Goal: Information Seeking & Learning: Learn about a topic

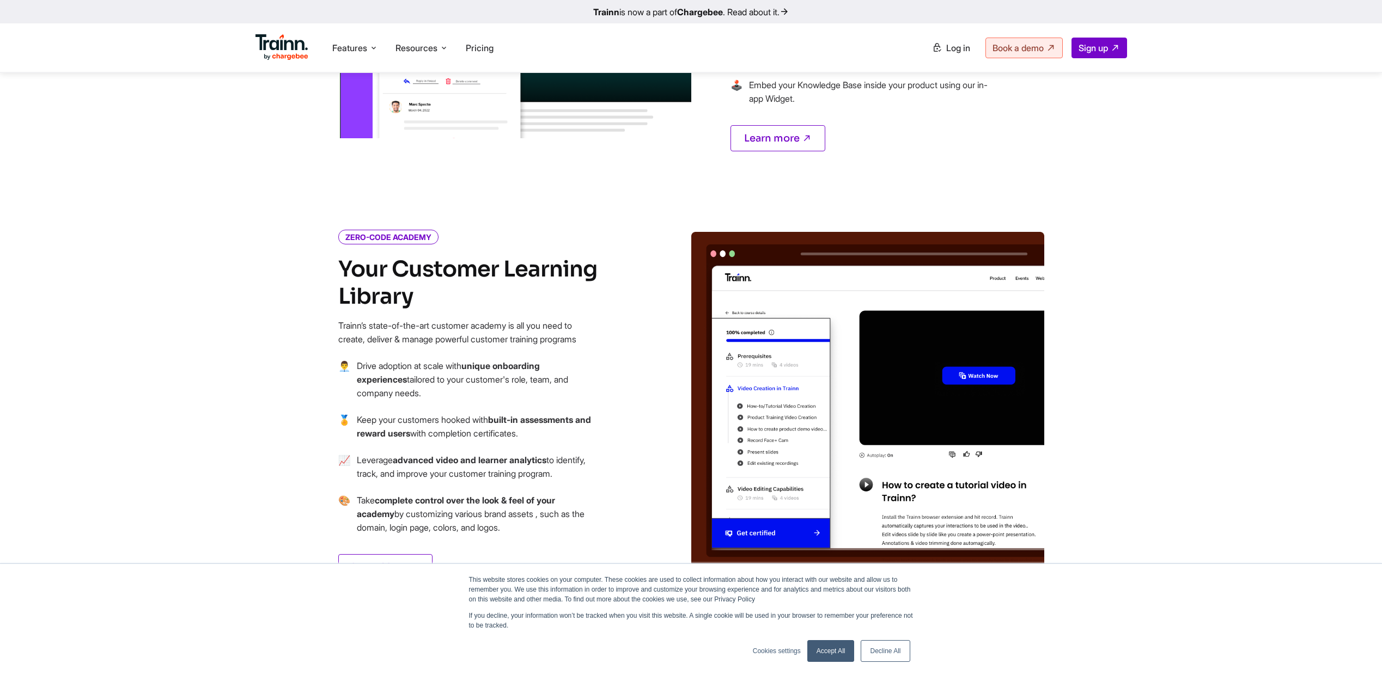
scroll to position [1054, 0]
click at [833, 646] on link "Accept All" at bounding box center [830, 651] width 47 height 22
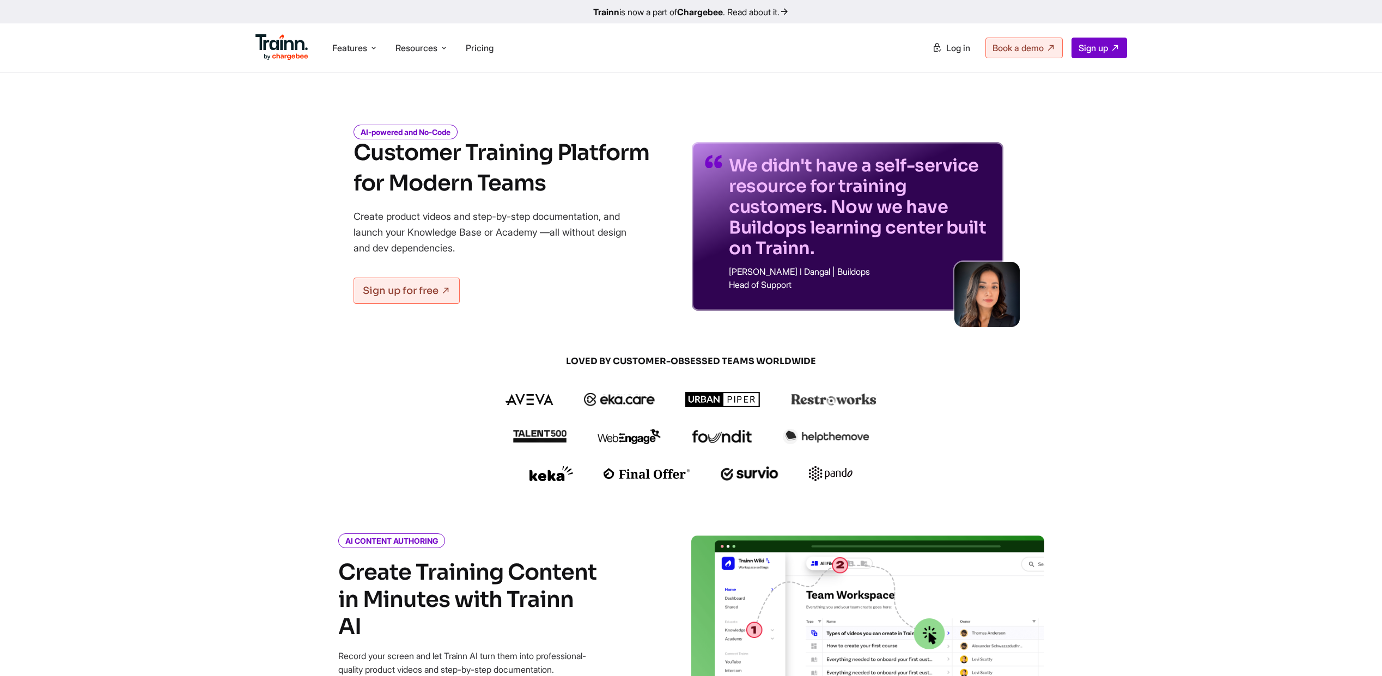
scroll to position [0, 0]
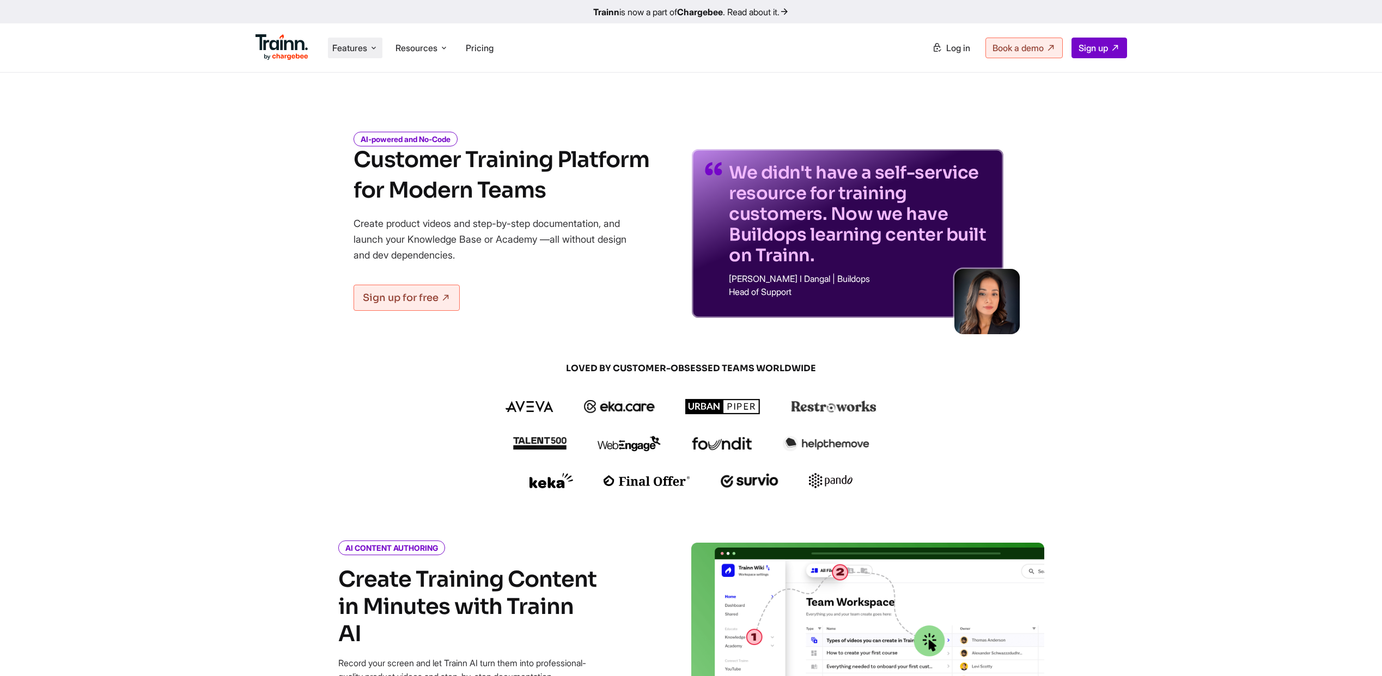
click at [353, 54] on span "Features" at bounding box center [349, 48] width 35 height 12
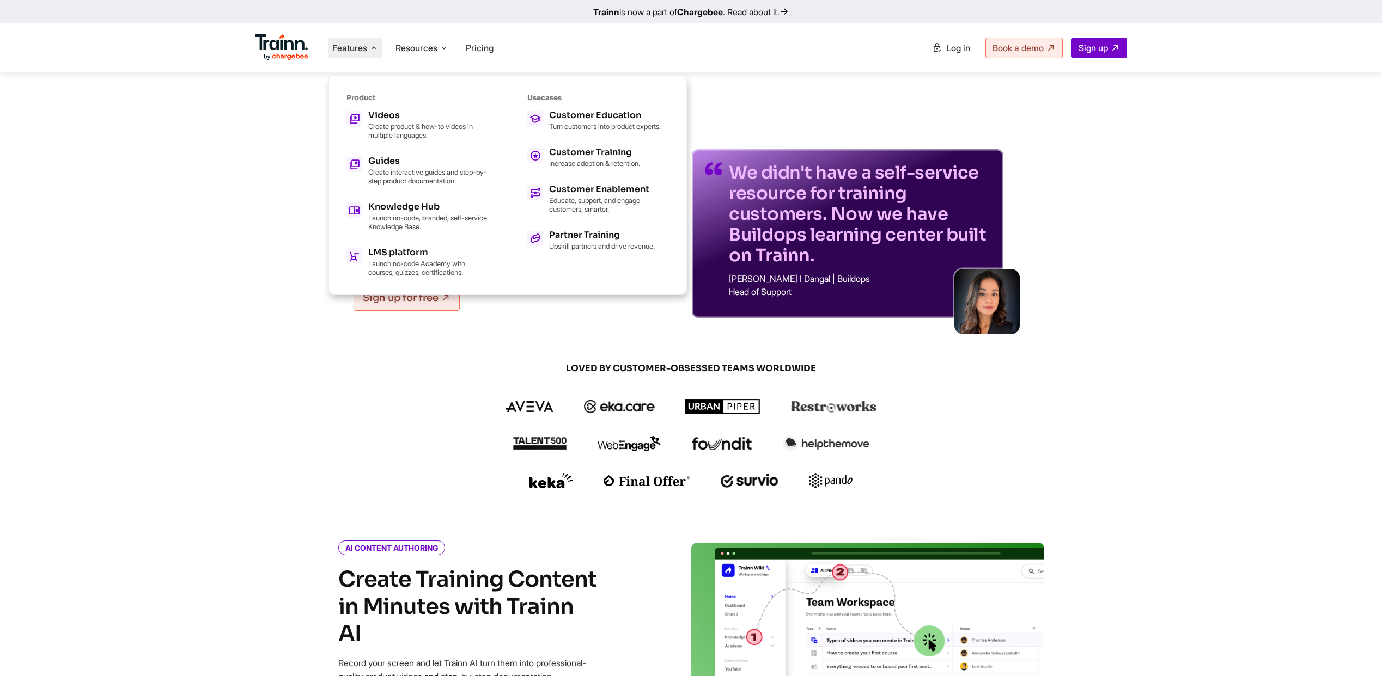
click at [419, 139] on ul "Videos Create product & how-to videos in multiple languages. Guides Create inte…" at bounding box center [417, 194] width 142 height 166
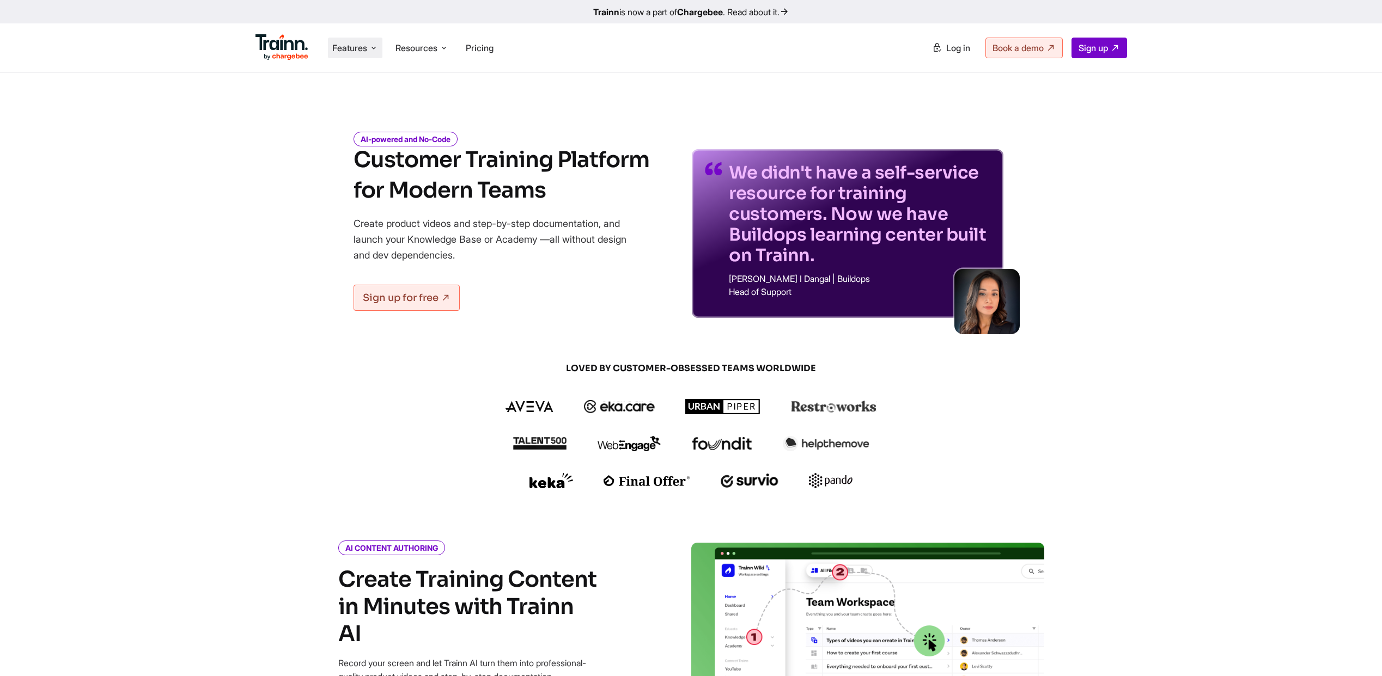
click at [355, 46] on span "Features" at bounding box center [349, 48] width 35 height 12
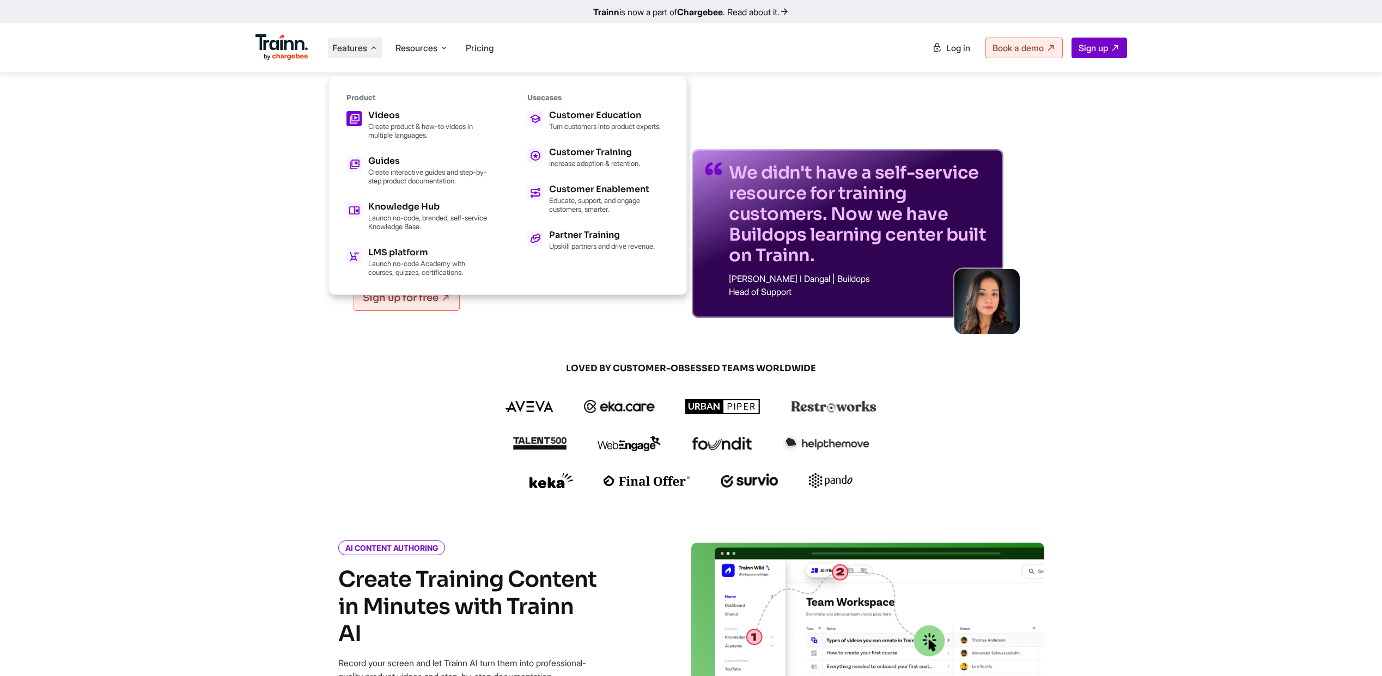
click at [401, 125] on p "Create product & how-to videos in multiple languages." at bounding box center [428, 130] width 120 height 17
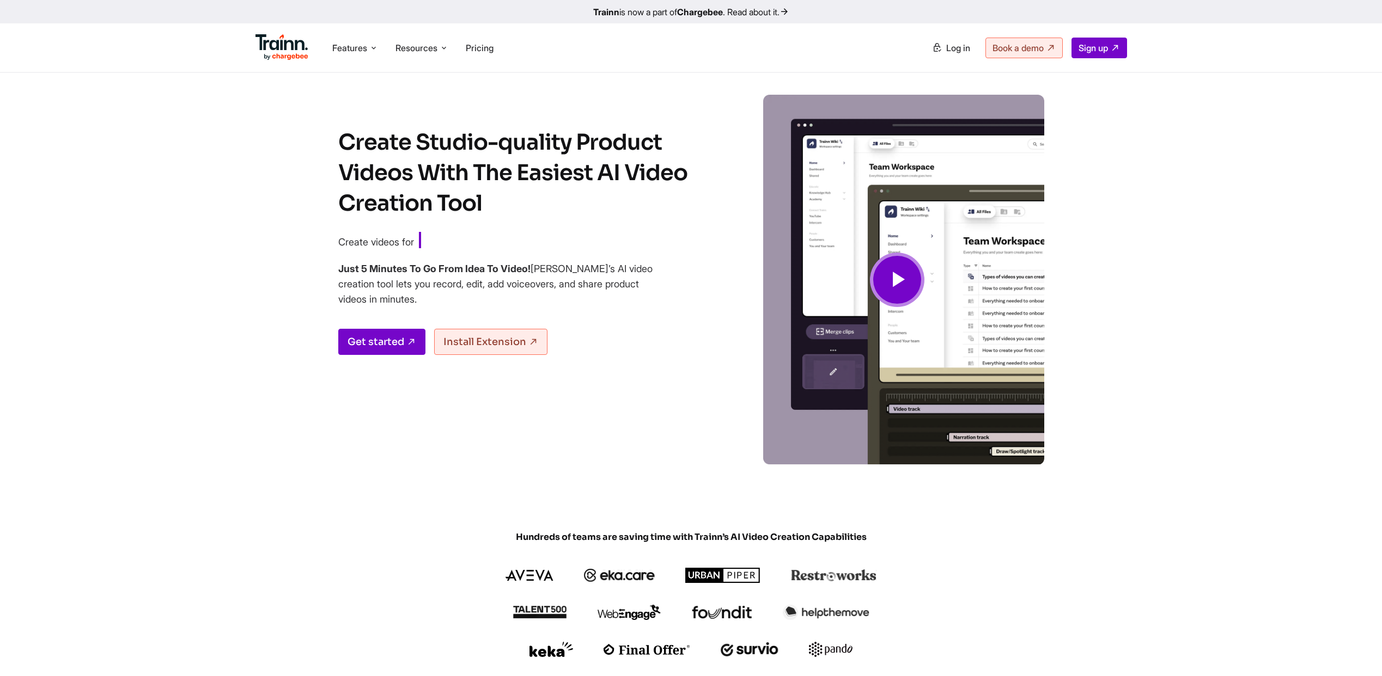
click at [592, 439] on div "Create Studio-quality Product Videos With The Easiest AI Video Creation Tool Cr…" at bounding box center [523, 296] width 370 height 338
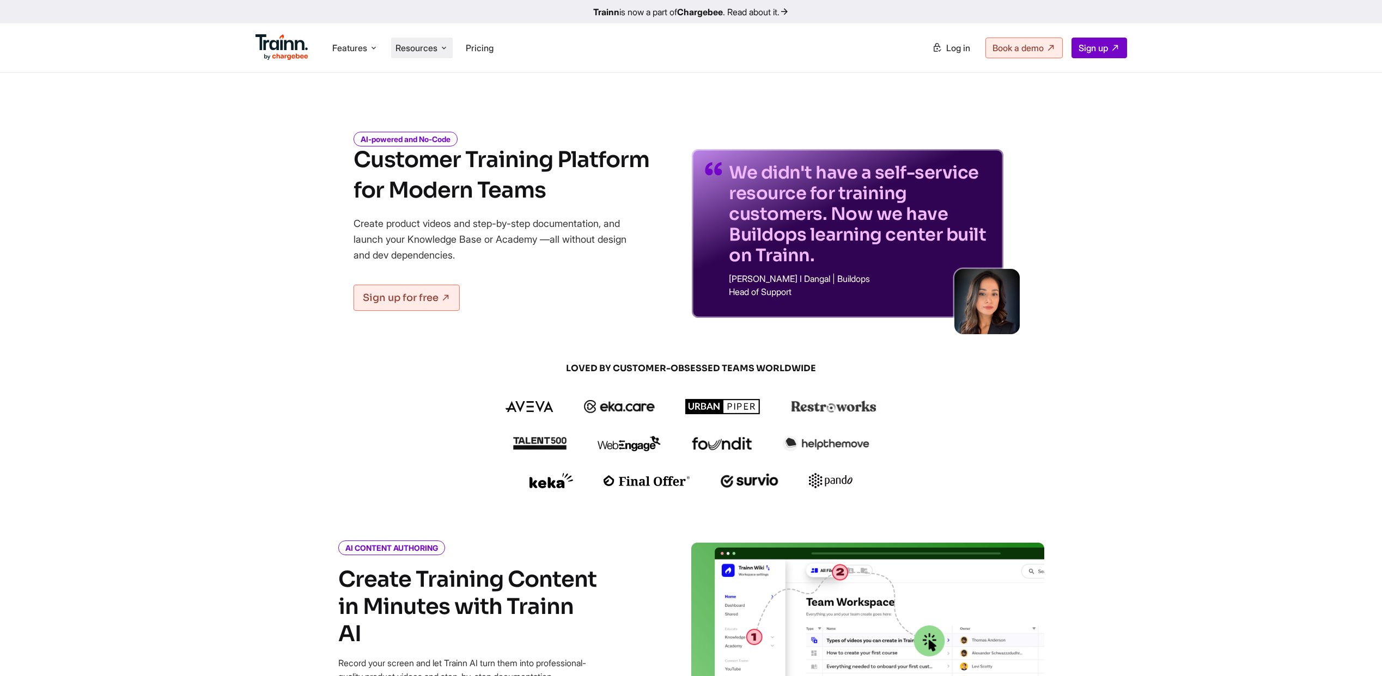
click at [426, 48] on span "Resources" at bounding box center [416, 48] width 42 height 12
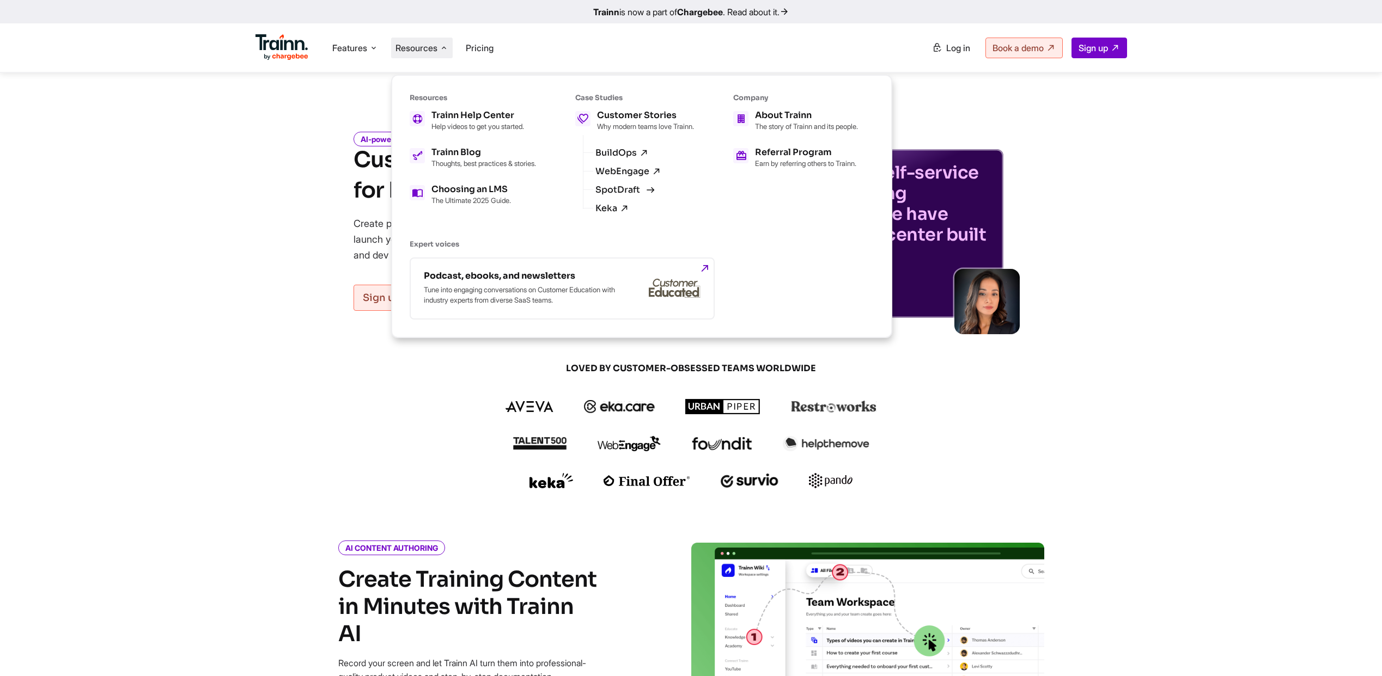
click at [640, 195] on link "SpotDraft" at bounding box center [623, 190] width 57 height 10
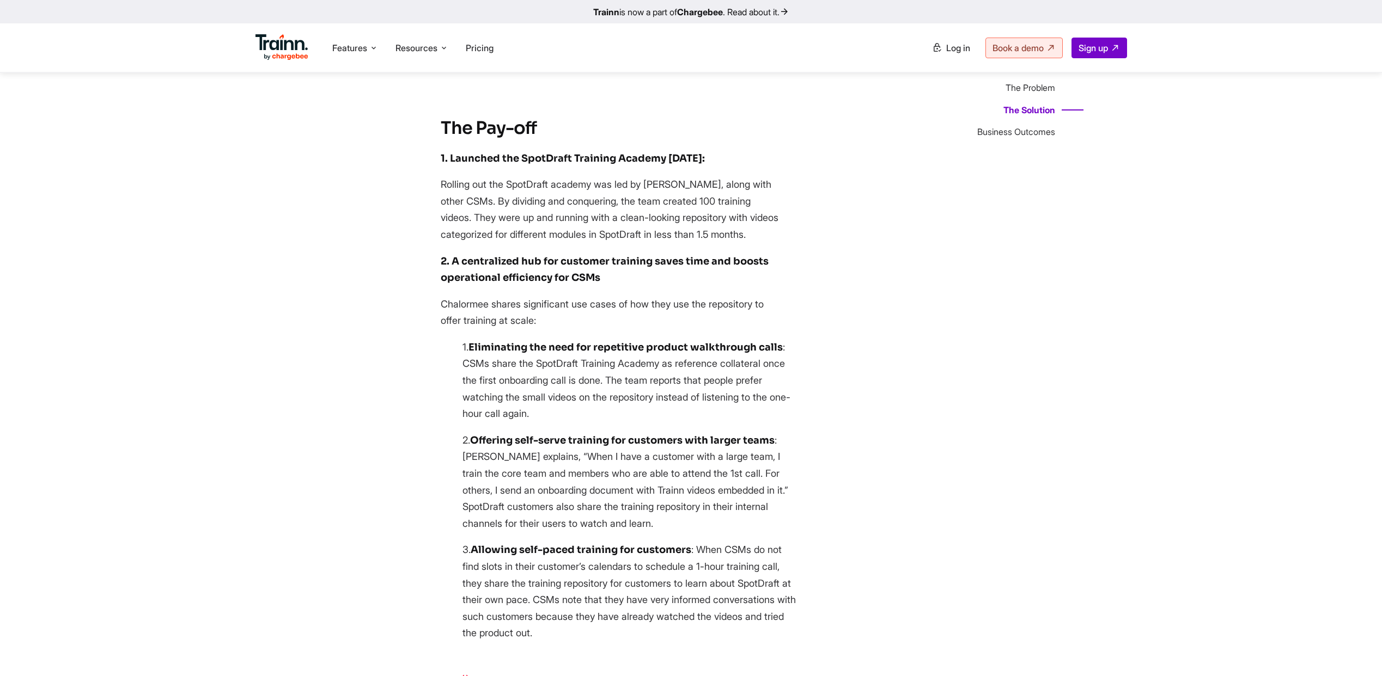
scroll to position [1050, 0]
